Goal: Task Accomplishment & Management: Manage account settings

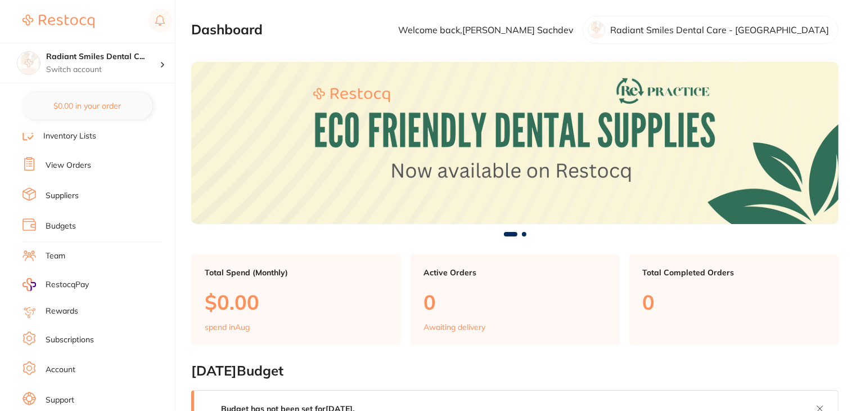
scroll to position [113, 0]
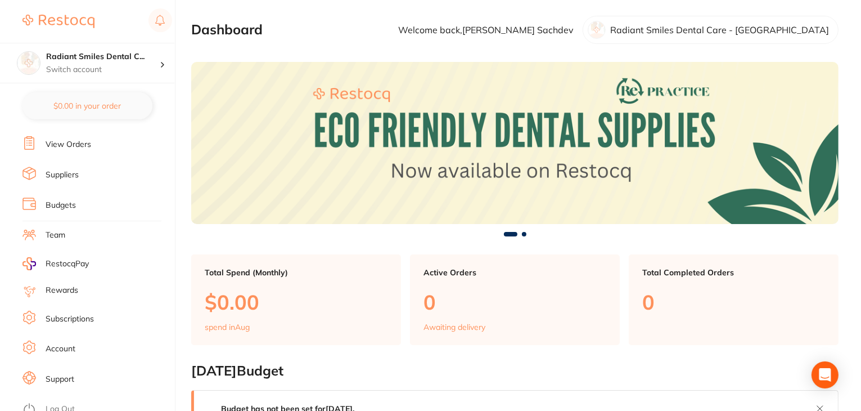
click at [69, 313] on link "Subscriptions" at bounding box center [70, 318] width 48 height 11
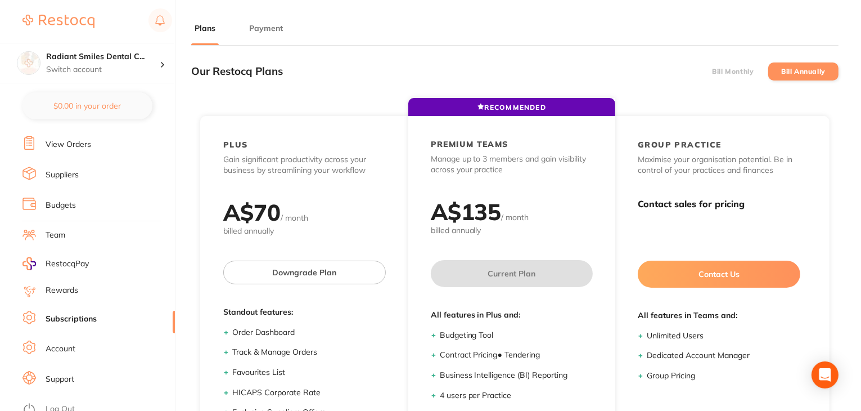
click at [270, 32] on button "Payment" at bounding box center [266, 28] width 41 height 11
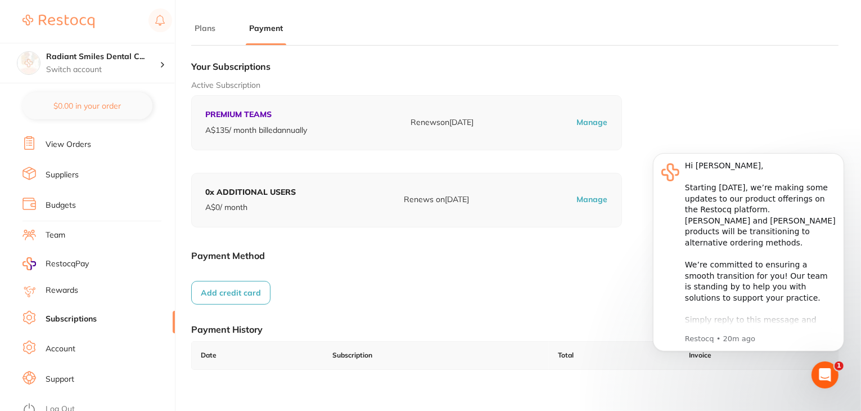
click at [67, 403] on link "Log Out" at bounding box center [60, 408] width 29 height 11
